Goal: Information Seeking & Learning: Understand process/instructions

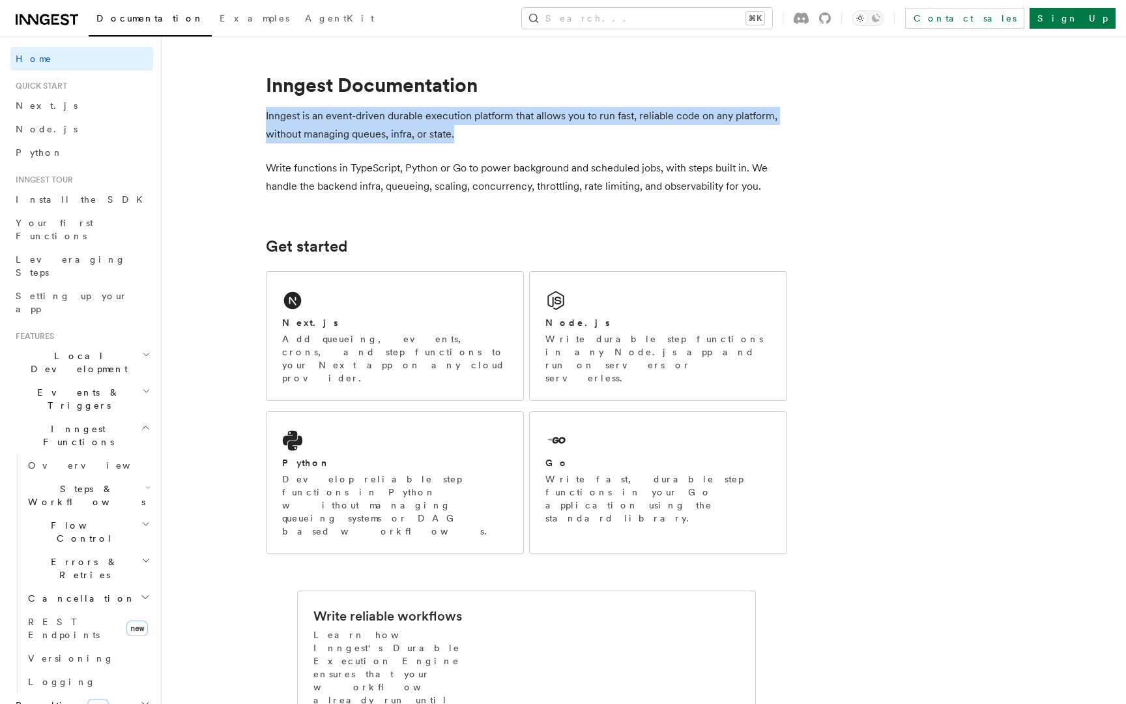
drag, startPoint x: 264, startPoint y: 113, endPoint x: 464, endPoint y: 129, distance: 200.7
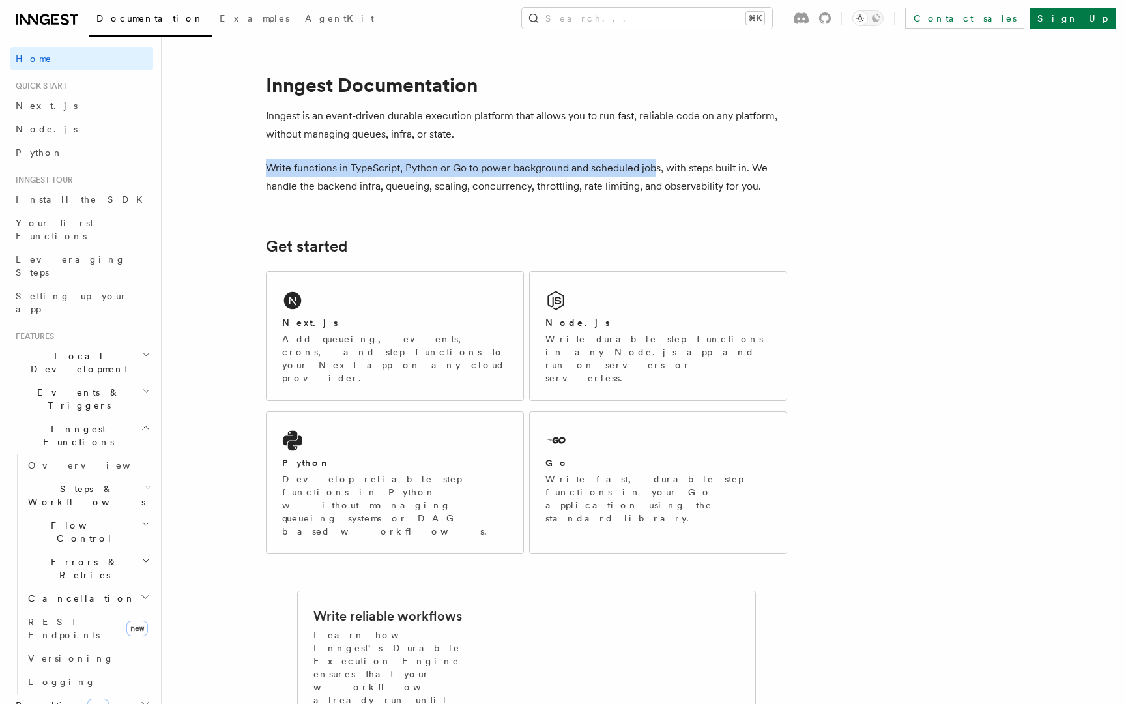
drag, startPoint x: 262, startPoint y: 166, endPoint x: 657, endPoint y: 161, distance: 394.9
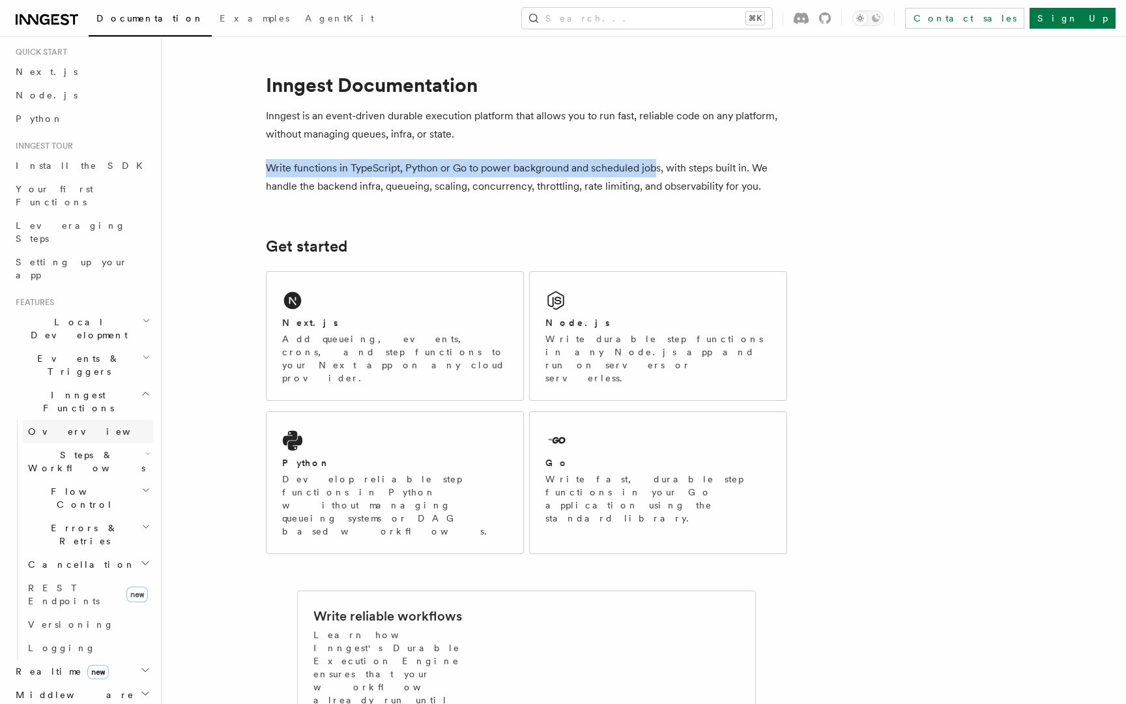
scroll to position [66, 0]
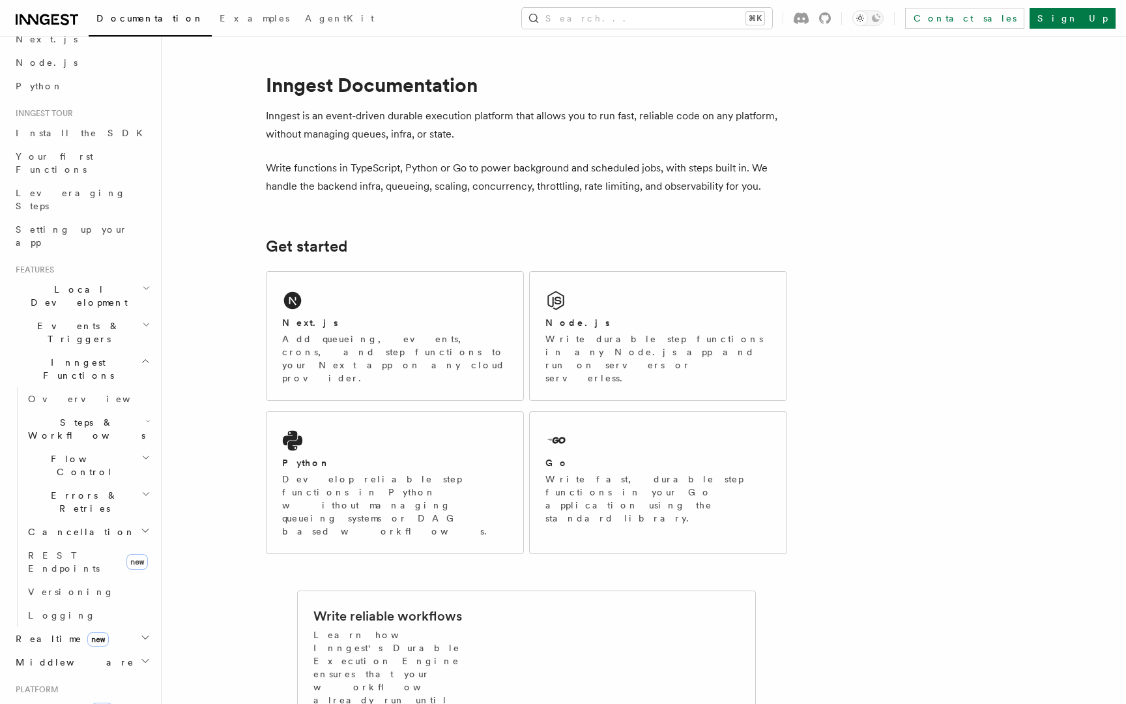
click at [701, 628] on div "Learn how Inngest works" at bounding box center [604, 680] width 272 height 104
click at [674, 593] on div "Write reliable workflows Learn how Inngest's Durable Execution Engine ensures t…" at bounding box center [526, 669] width 457 height 157
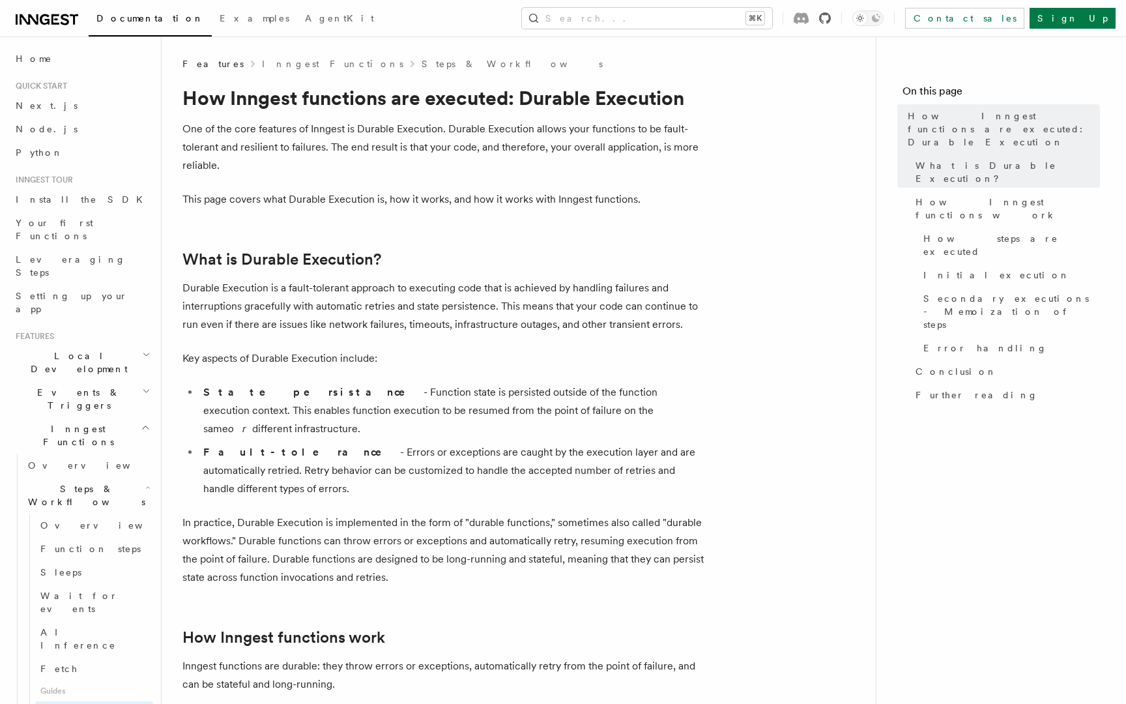
click at [831, 22] on icon at bounding box center [825, 18] width 12 height 12
